Goal: Task Accomplishment & Management: Use online tool/utility

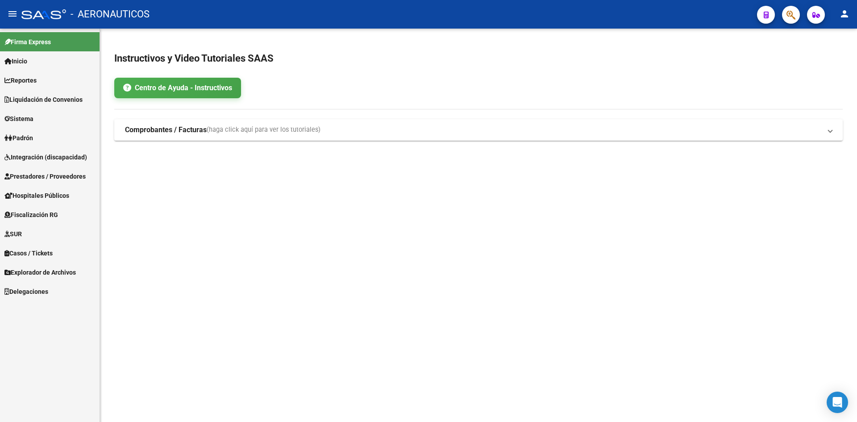
click at [399, 90] on div "Centro de Ayuda - Instructivos" at bounding box center [478, 88] width 728 height 21
click at [60, 79] on link "Reportes" at bounding box center [50, 79] width 100 height 19
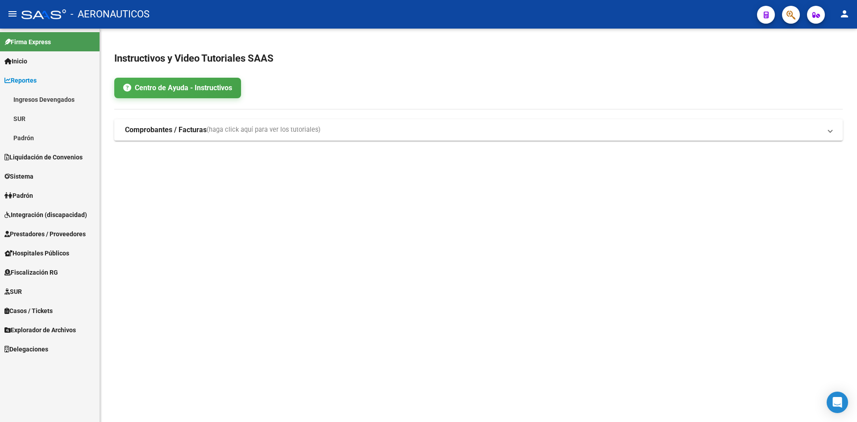
click at [60, 79] on link "Reportes" at bounding box center [50, 79] width 100 height 19
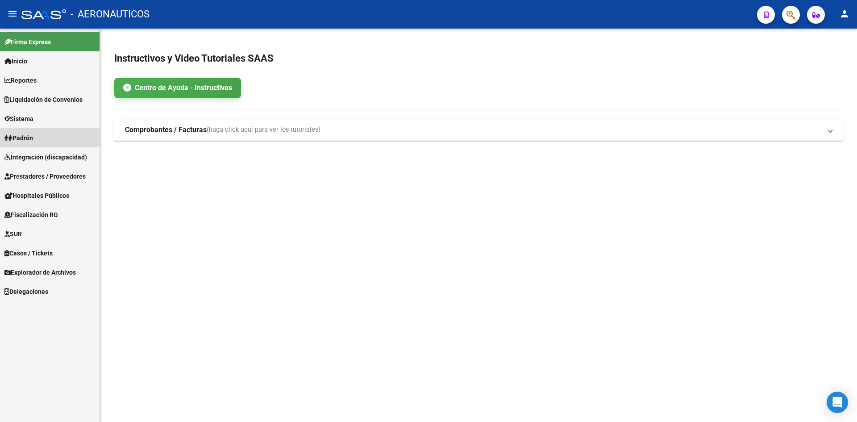
click at [46, 135] on link "Padrón" at bounding box center [50, 137] width 100 height 19
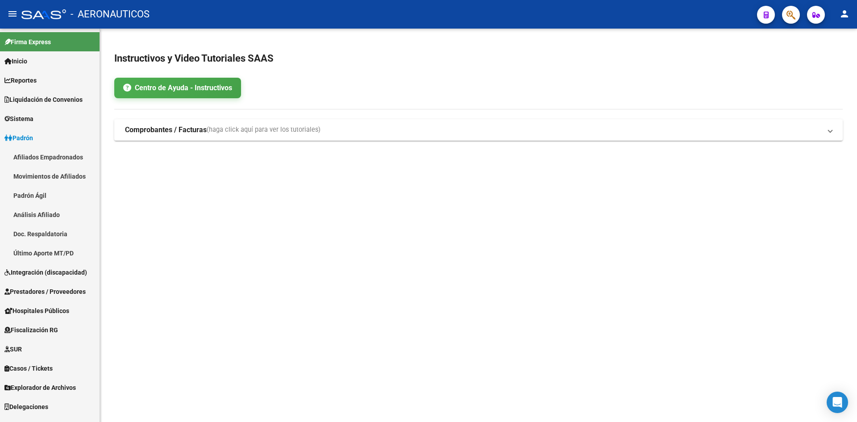
click at [42, 197] on link "Padrón Ágil" at bounding box center [50, 195] width 100 height 19
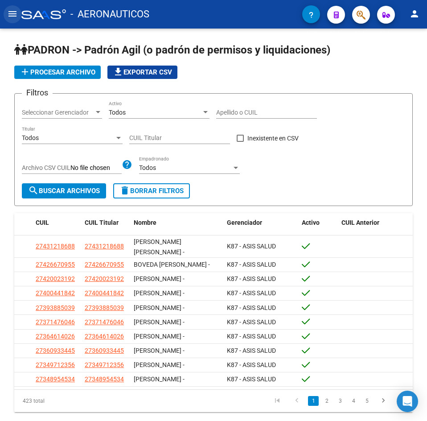
click at [10, 12] on mat-icon "menu" at bounding box center [12, 13] width 11 height 11
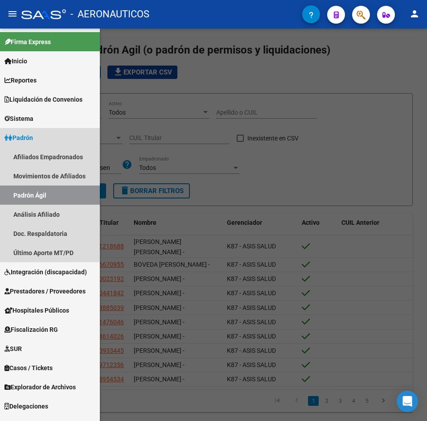
click at [49, 196] on link "Padrón Ágil" at bounding box center [50, 195] width 100 height 19
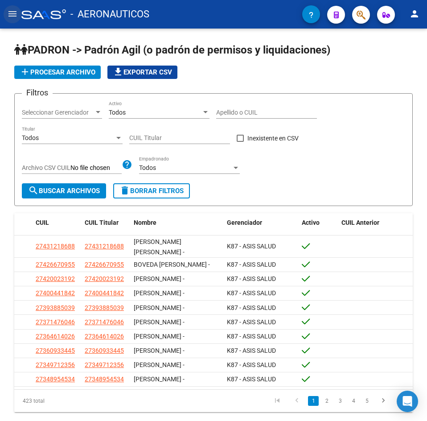
click at [4, 12] on button "menu" at bounding box center [13, 14] width 18 height 18
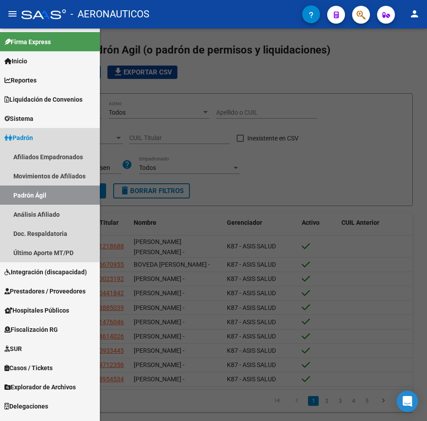
click at [52, 198] on link "Padrón Ágil" at bounding box center [50, 195] width 100 height 19
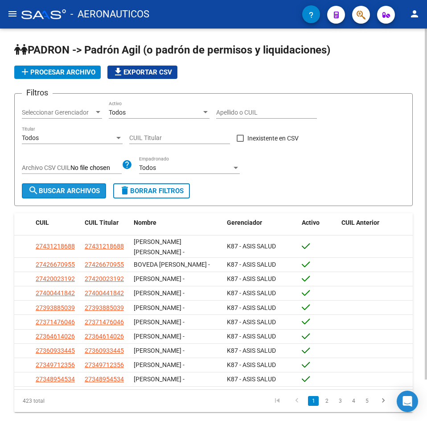
click at [54, 195] on span "search Buscar Archivos" at bounding box center [64, 191] width 72 height 8
click at [65, 77] on button "add Procesar archivo" at bounding box center [57, 72] width 87 height 13
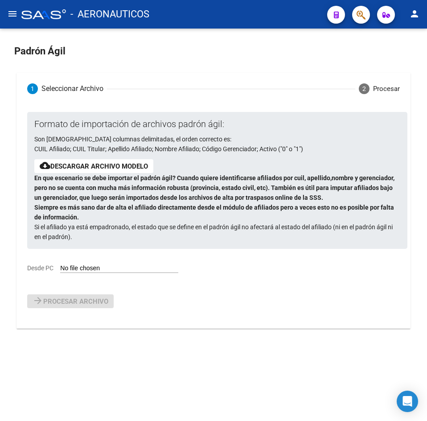
click at [90, 263] on div "Formato de importación de archivos padrón ágil: Son [DEMOGRAPHIC_DATA] columnas…" at bounding box center [210, 192] width 366 height 161
click at [116, 166] on link "Descargar archivo modelo" at bounding box center [99, 166] width 98 height 8
click at [115, 241] on div "Formato de importación de archivos padrón ágil: Son [DEMOGRAPHIC_DATA] columnas…" at bounding box center [217, 180] width 380 height 137
click at [83, 263] on div "Formato de importación de archivos padrón ágil: Son [DEMOGRAPHIC_DATA] columnas…" at bounding box center [210, 192] width 366 height 161
click at [84, 263] on div "Formato de importación de archivos padrón ágil: Son [DEMOGRAPHIC_DATA] columnas…" at bounding box center [210, 192] width 366 height 161
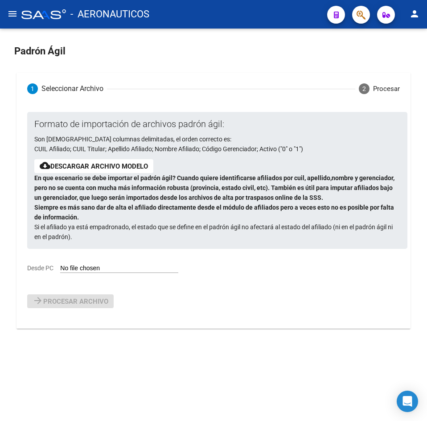
click at [86, 268] on input "Desde PC" at bounding box center [119, 269] width 118 height 8
type input "C:\fakepath\padron-agil (5).csv"
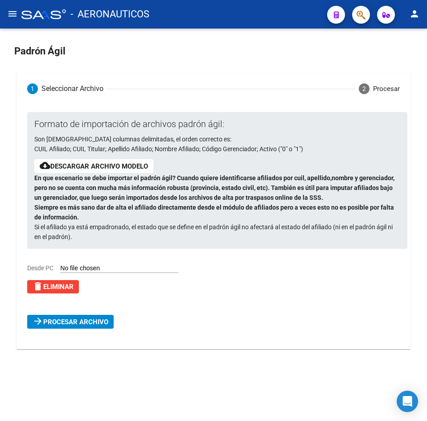
click at [70, 323] on span "Procesar archivo" at bounding box center [75, 322] width 65 height 8
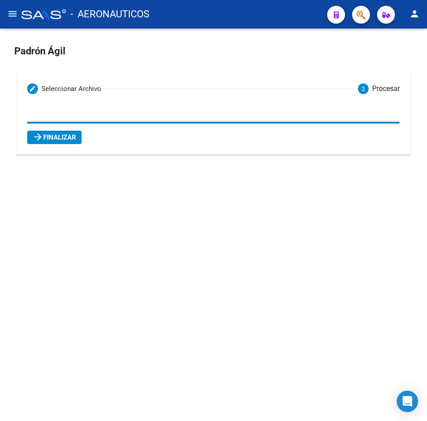
click at [67, 134] on span "arrow_forward Finalizar" at bounding box center [55, 137] width 44 height 8
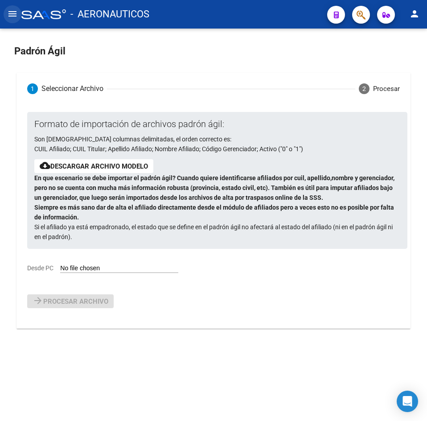
click at [17, 9] on mat-icon "menu" at bounding box center [12, 13] width 11 height 11
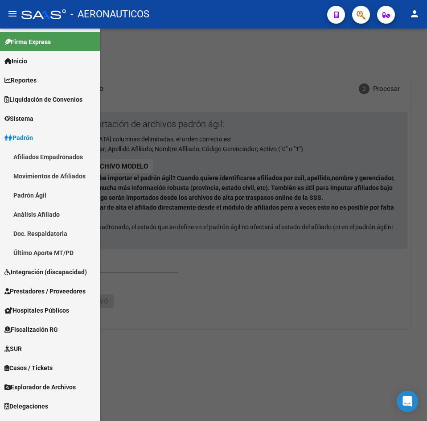
click at [51, 58] on link "Inicio" at bounding box center [50, 60] width 100 height 19
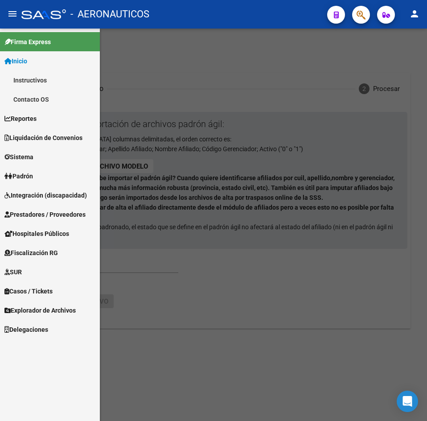
click at [53, 137] on span "Liquidación de Convenios" at bounding box center [43, 138] width 78 height 10
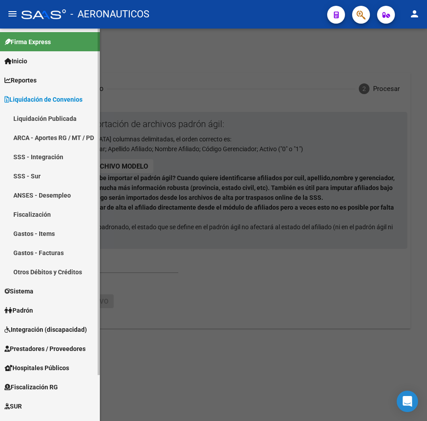
click at [66, 121] on link "Liquidación Publicada" at bounding box center [50, 118] width 100 height 19
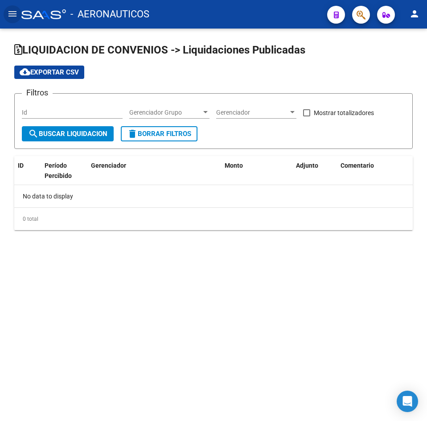
checkbox input "true"
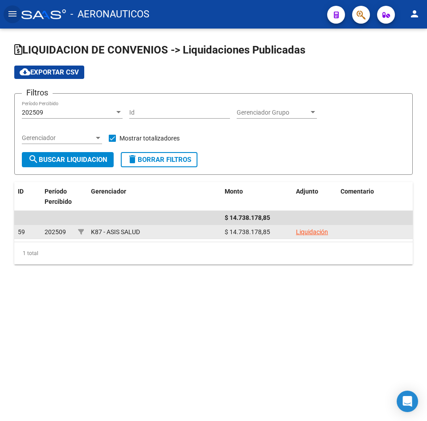
click at [312, 230] on link "Liquidación" at bounding box center [312, 231] width 32 height 7
